Goal: Information Seeking & Learning: Find specific fact

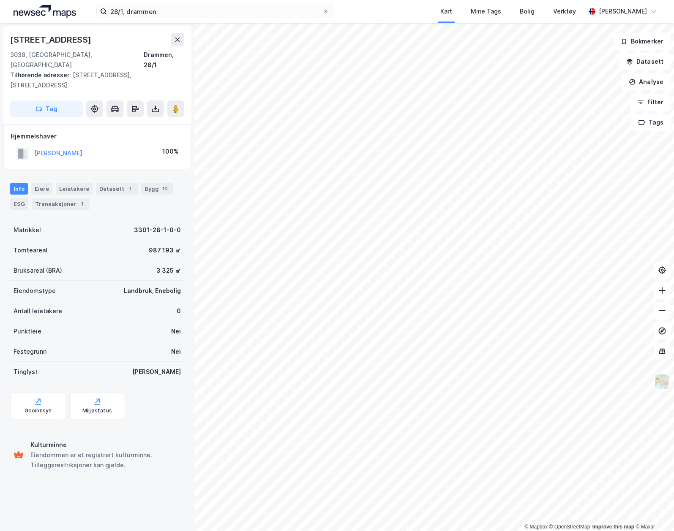
click at [37, 8] on img at bounding box center [45, 11] width 63 height 13
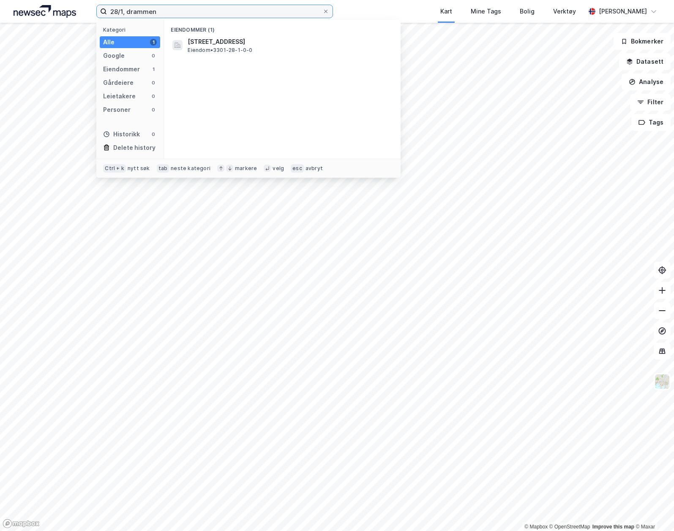
click at [174, 11] on input "28/1, drammen" at bounding box center [214, 11] width 215 height 13
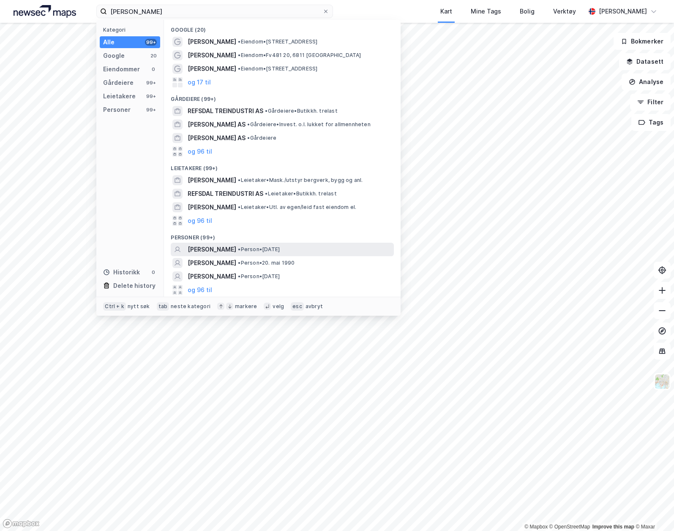
click at [259, 248] on span "• Person • [DATE]" at bounding box center [259, 249] width 42 height 7
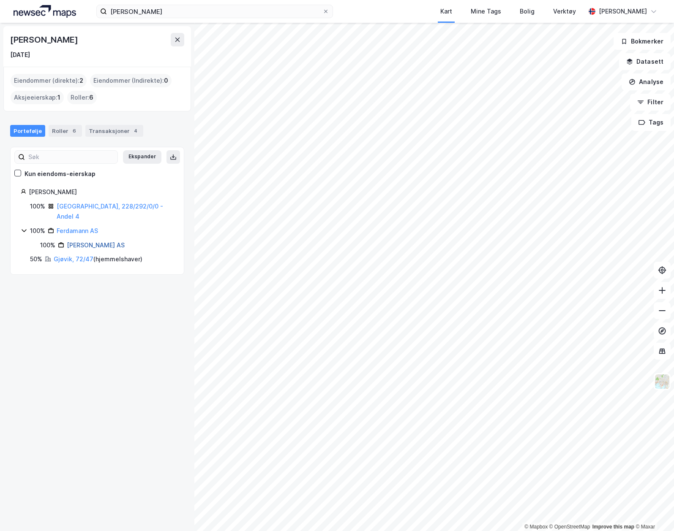
click at [79, 242] on link "[PERSON_NAME] AS" at bounding box center [96, 245] width 58 height 7
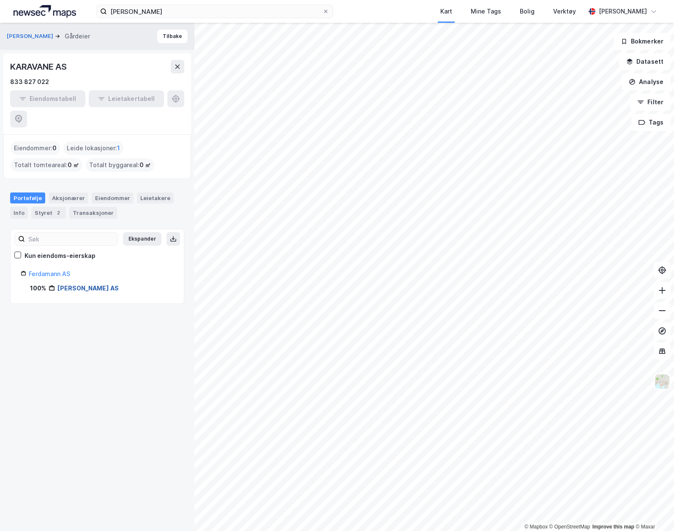
click at [75, 285] on link "[PERSON_NAME] AS" at bounding box center [87, 288] width 61 height 7
click at [101, 193] on div "Eiendommer" at bounding box center [113, 198] width 42 height 11
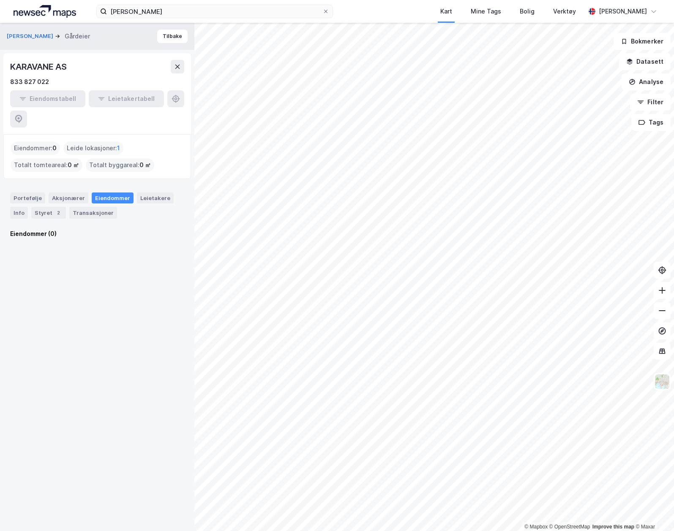
click at [41, 229] on div "Eiendommer (0)" at bounding box center [97, 234] width 174 height 10
click at [35, 193] on div "Portefølje" at bounding box center [27, 198] width 35 height 11
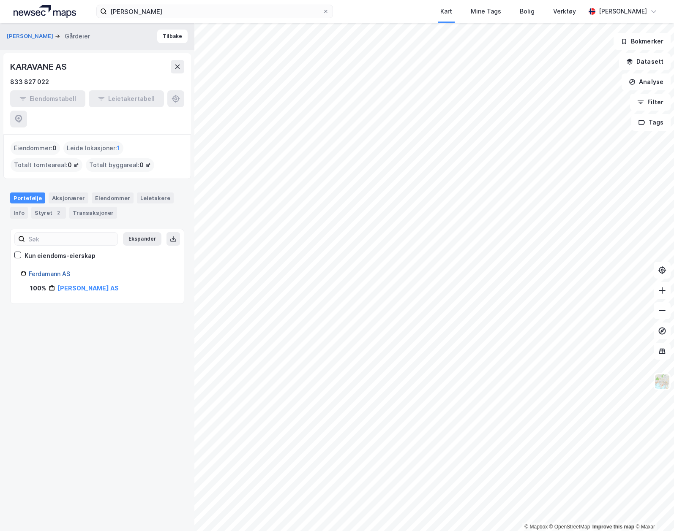
click at [46, 270] on link "Ferdamann AS" at bounding box center [49, 273] width 41 height 7
click at [113, 193] on div "Eiendommer" at bounding box center [113, 198] width 42 height 11
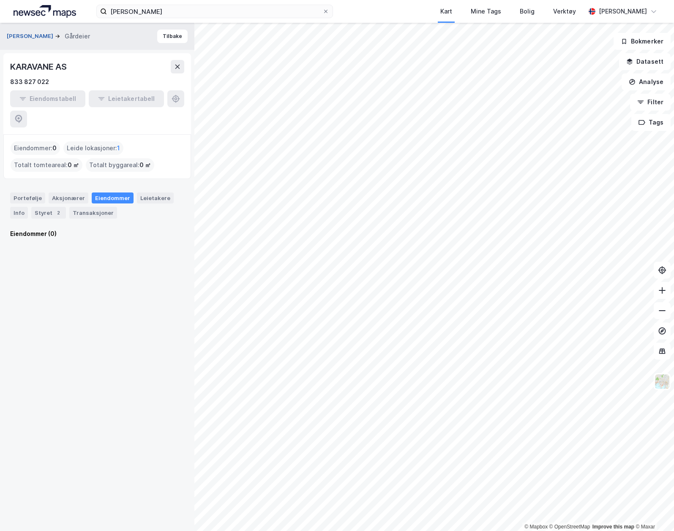
click at [34, 35] on button "[PERSON_NAME]" at bounding box center [31, 36] width 48 height 8
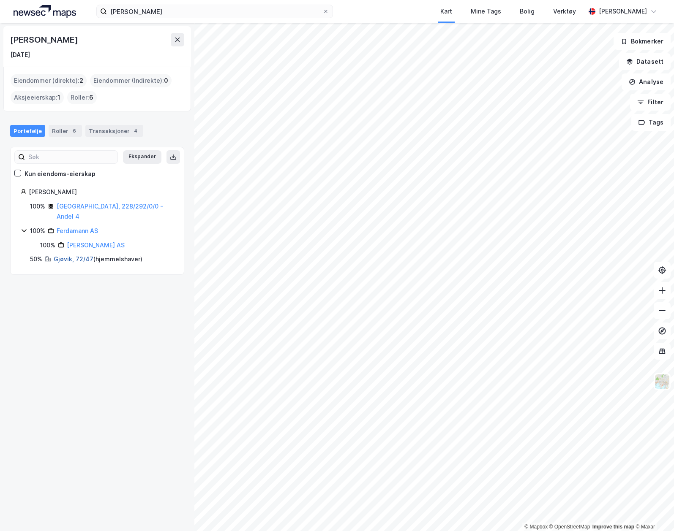
click at [65, 256] on link "Gjøvik, 72/47" at bounding box center [74, 259] width 40 height 7
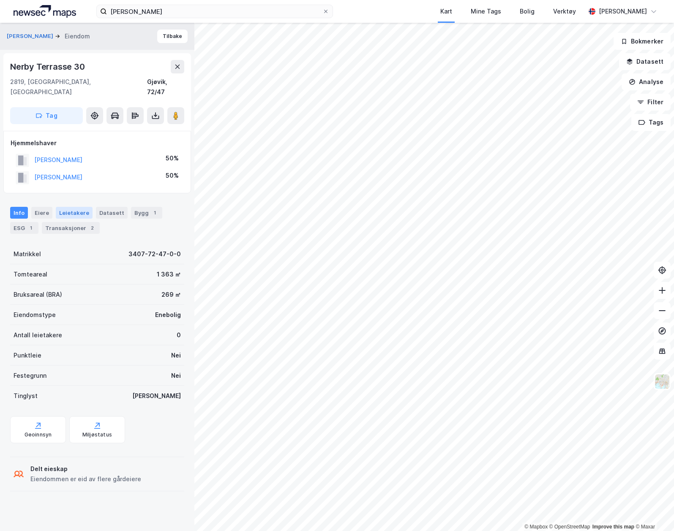
click at [73, 207] on div "Leietakere" at bounding box center [74, 213] width 37 height 12
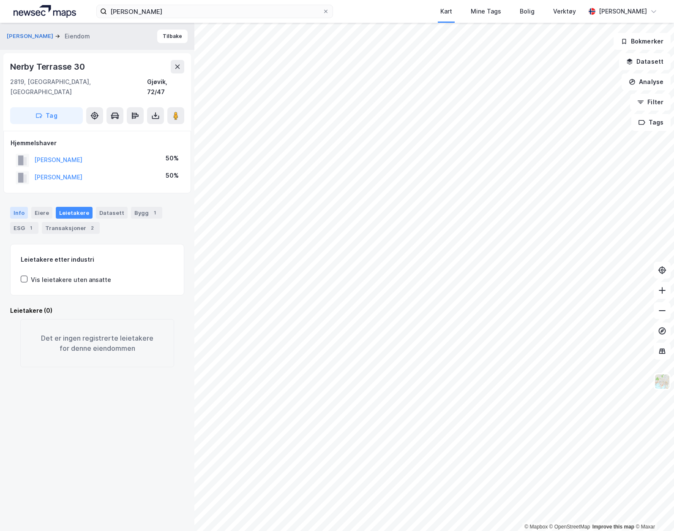
click at [24, 207] on div "Info" at bounding box center [19, 213] width 18 height 12
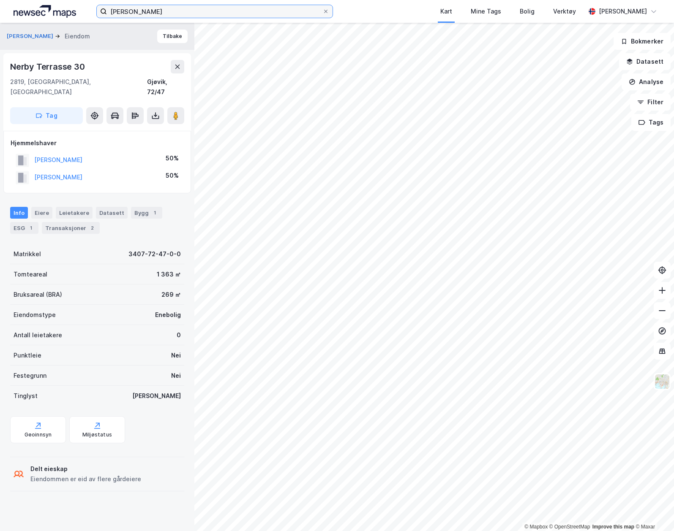
click at [155, 13] on input "[PERSON_NAME]" at bounding box center [214, 11] width 215 height 13
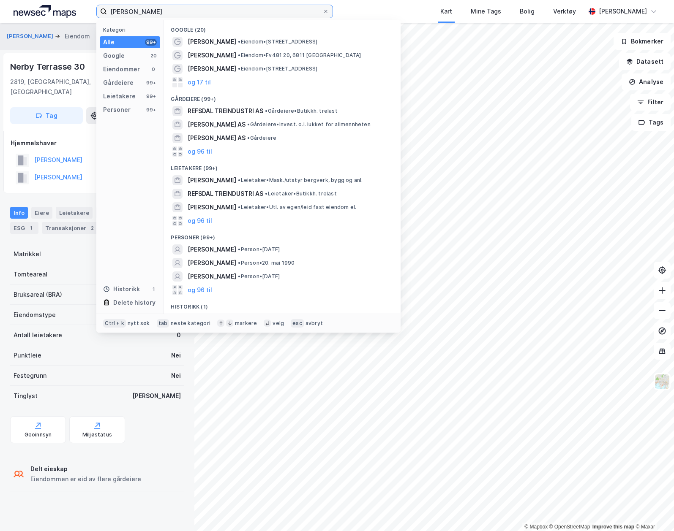
click at [155, 13] on input "[PERSON_NAME]" at bounding box center [214, 11] width 215 height 13
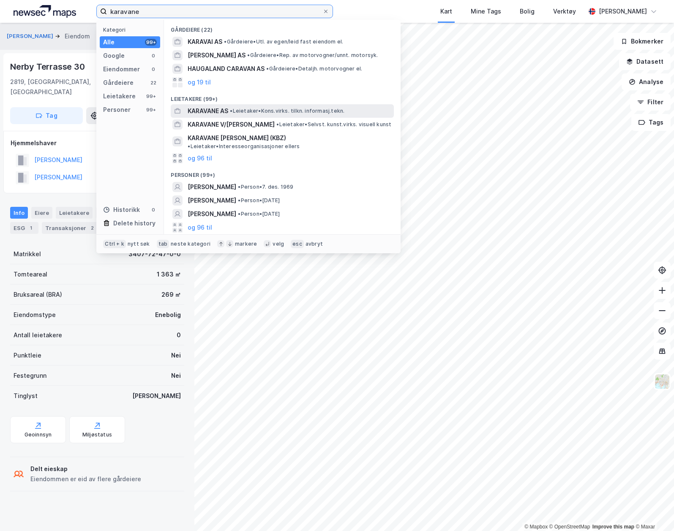
type input "karavane"
click at [270, 112] on span "• Leietaker • Kons.virks. tilkn. informasj.tekn." at bounding box center [287, 111] width 114 height 7
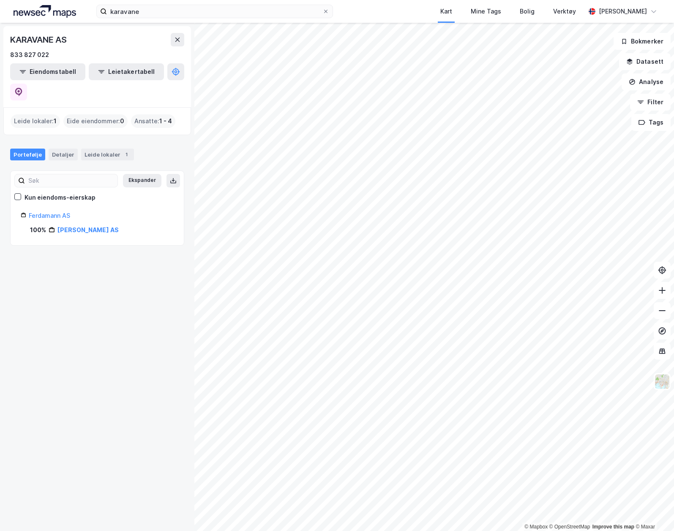
click at [52, 14] on img at bounding box center [45, 11] width 63 height 13
